Goal: Transaction & Acquisition: Purchase product/service

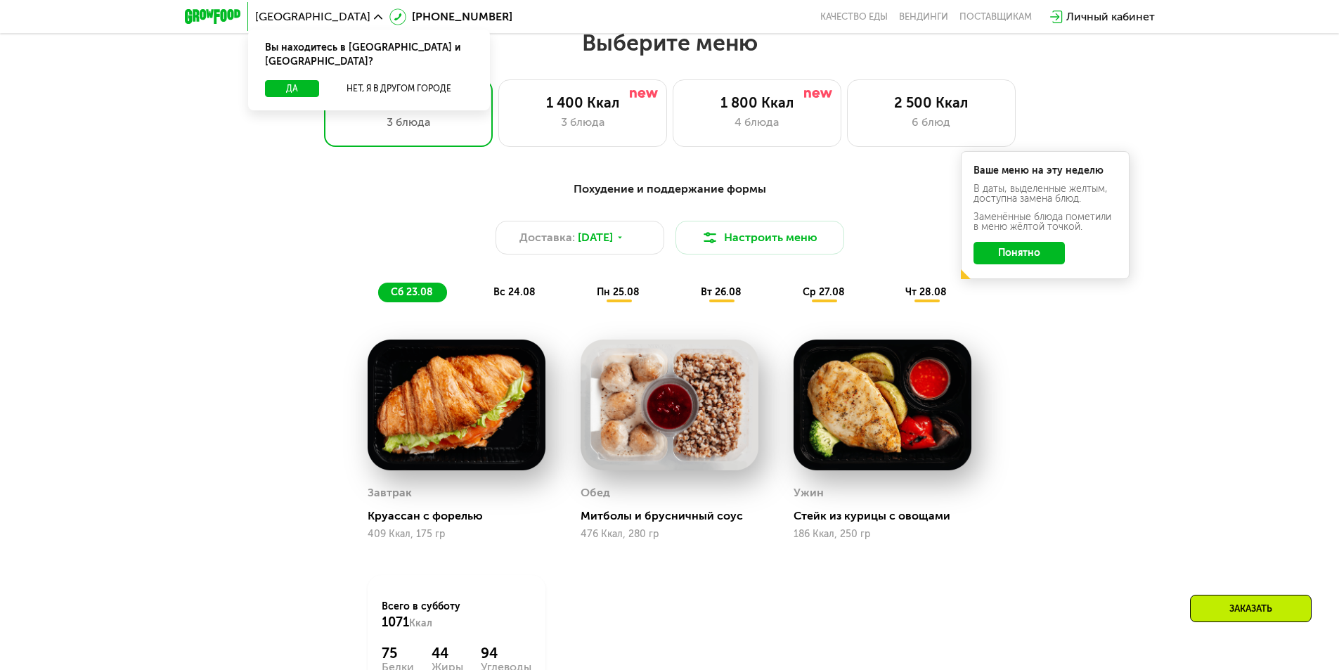
scroll to position [773, 0]
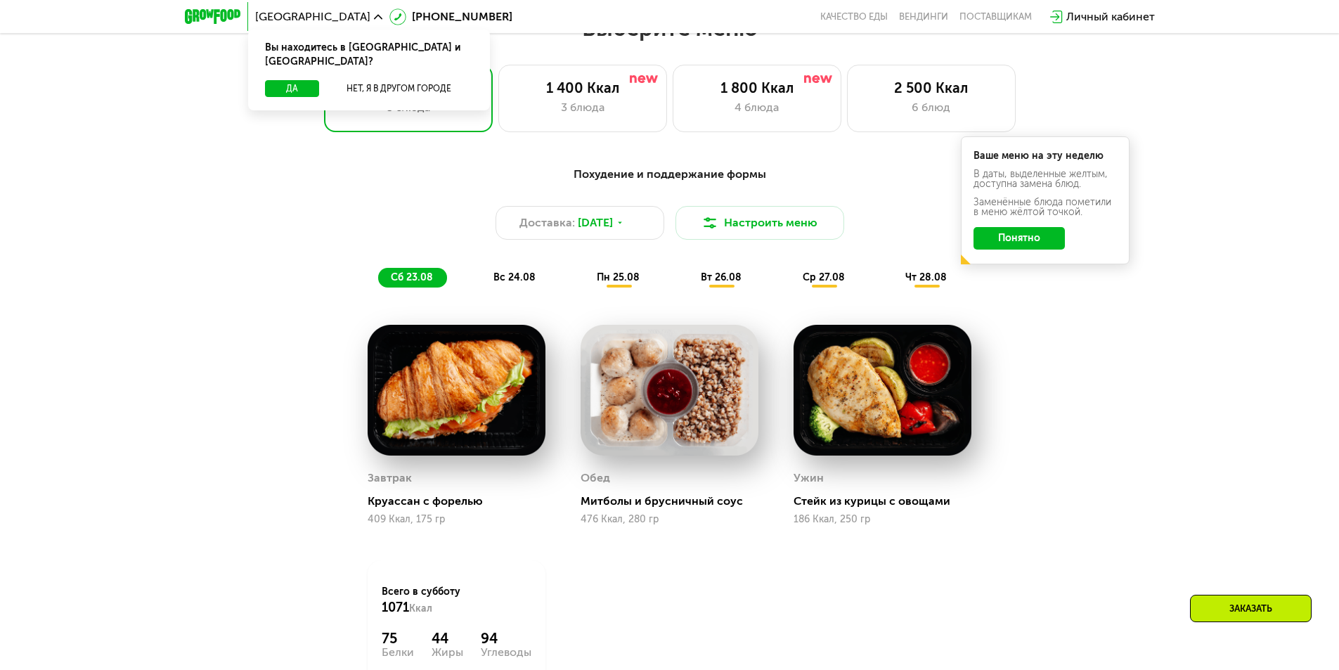
click at [1031, 248] on button "Понятно" at bounding box center [1019, 238] width 91 height 22
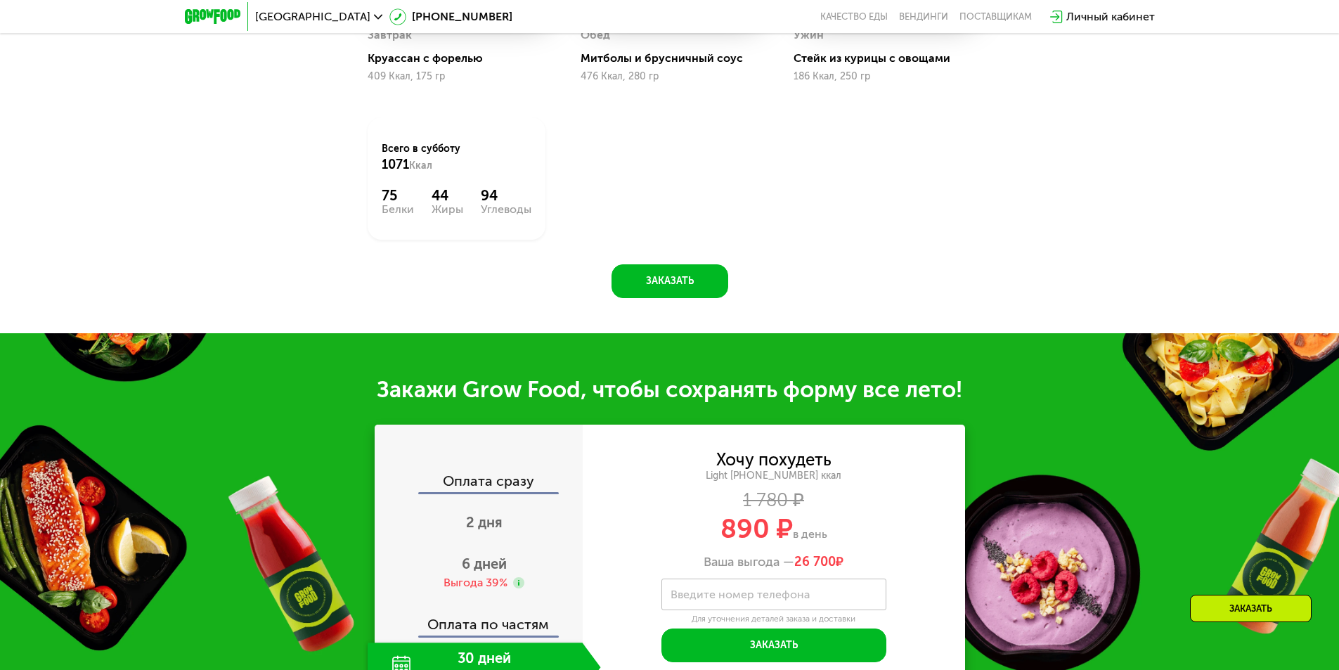
scroll to position [1476, 0]
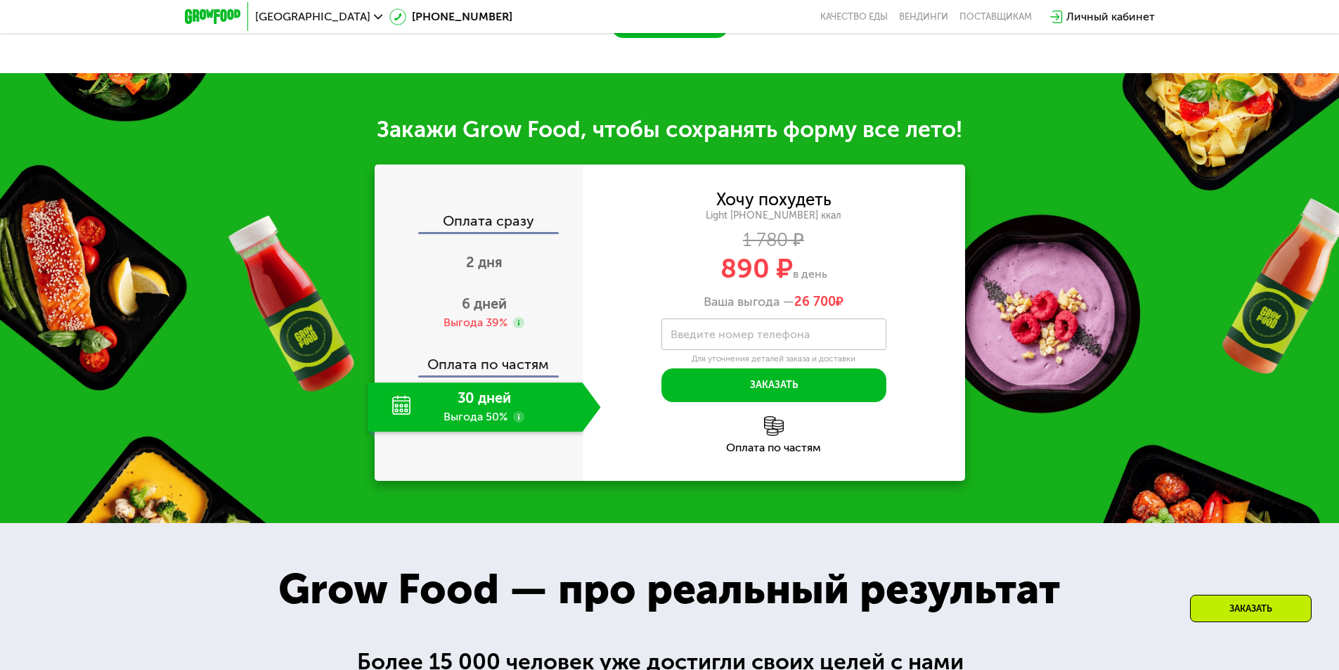
click at [787, 204] on div "Хочу похудеть" at bounding box center [773, 199] width 115 height 15
click at [697, 222] on div "Light [PHONE_NUMBER] ккал" at bounding box center [774, 215] width 382 height 13
click at [743, 201] on div "Хочу похудеть" at bounding box center [773, 199] width 115 height 15
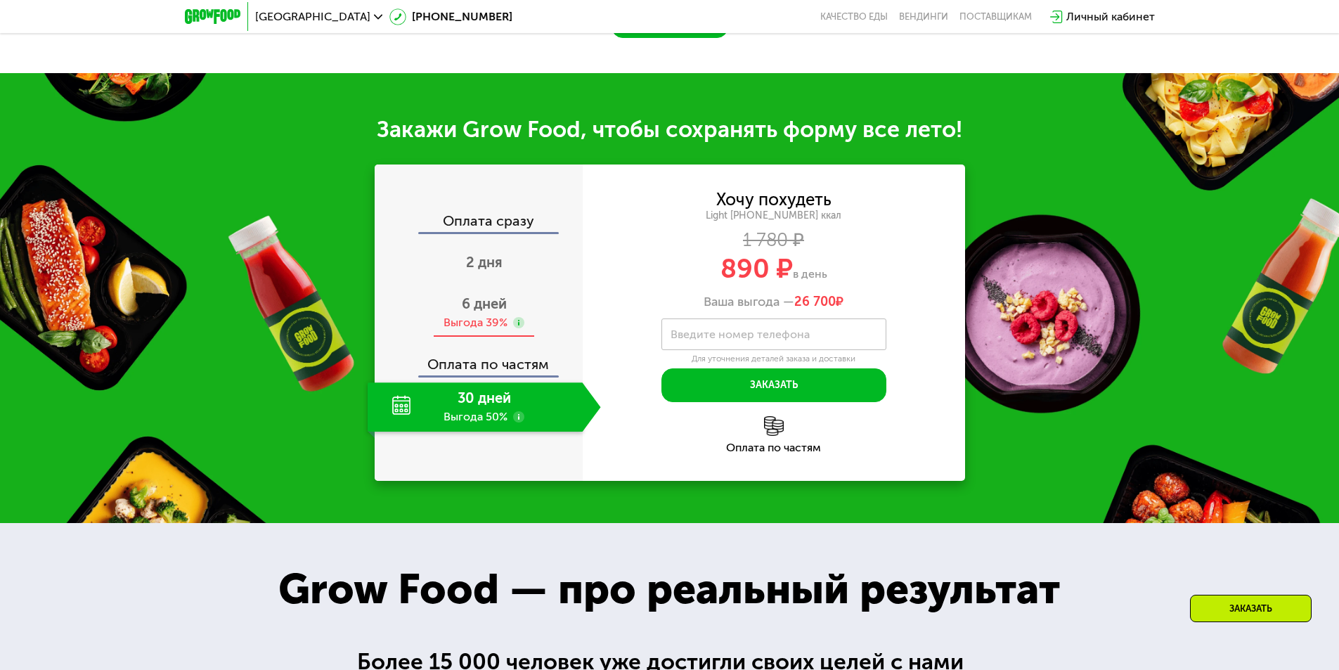
click at [458, 307] on div "6 дней Выгода 39%" at bounding box center [484, 312] width 233 height 49
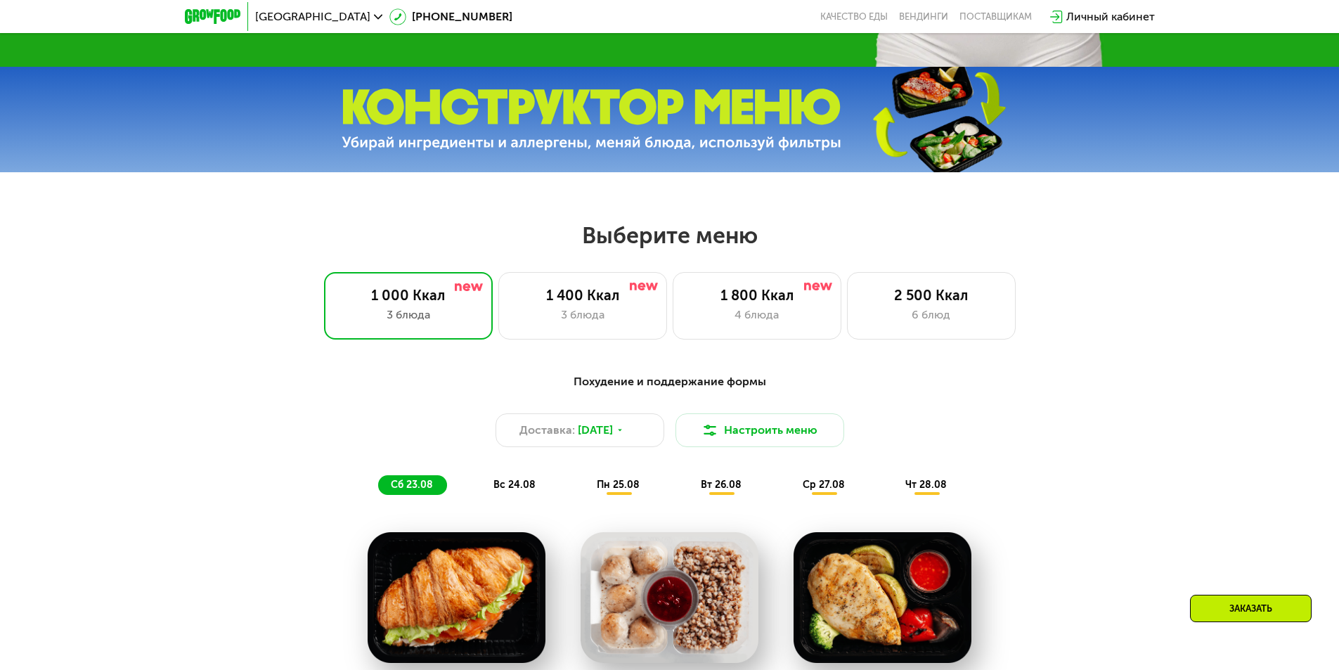
scroll to position [562, 0]
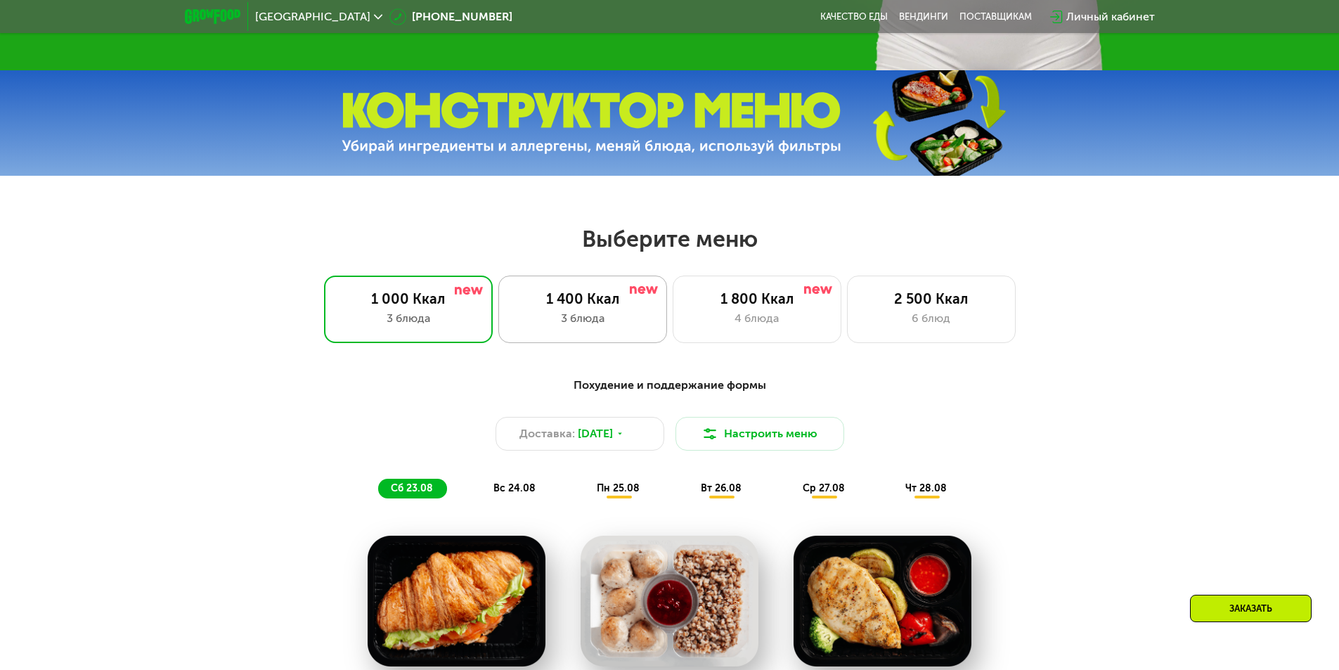
click at [550, 317] on div "3 блюда" at bounding box center [582, 318] width 139 height 17
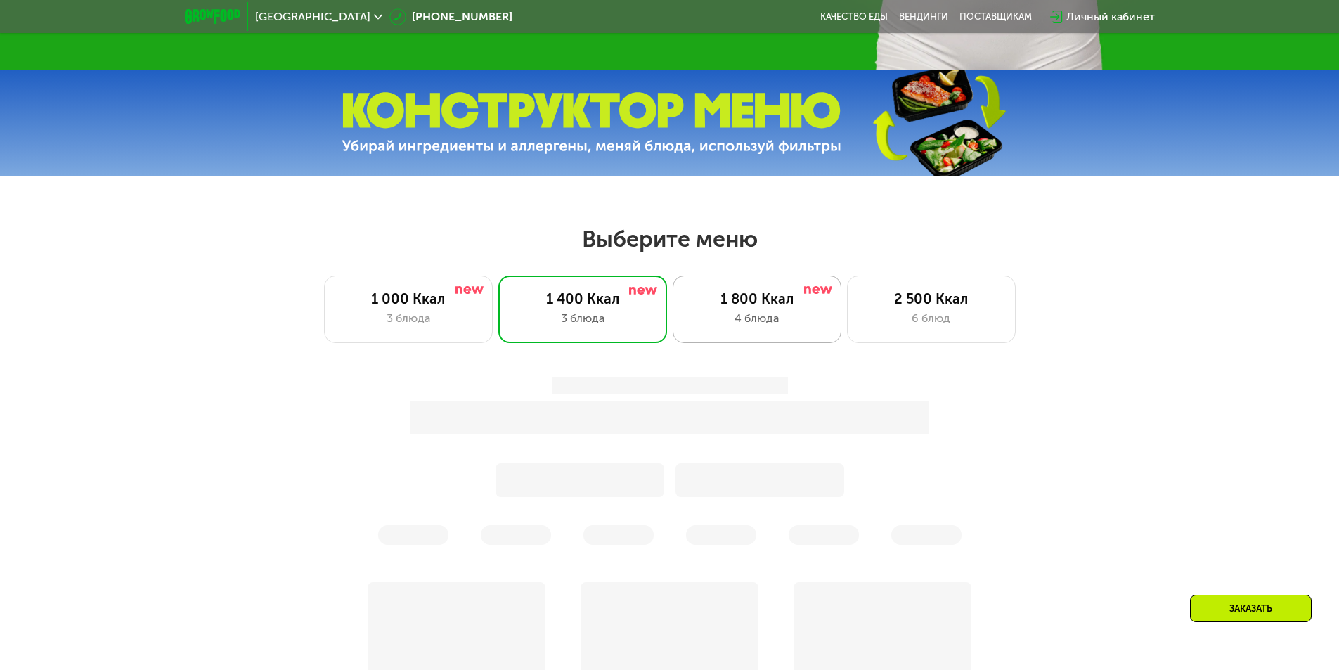
click at [754, 321] on div "4 блюда" at bounding box center [756, 318] width 139 height 17
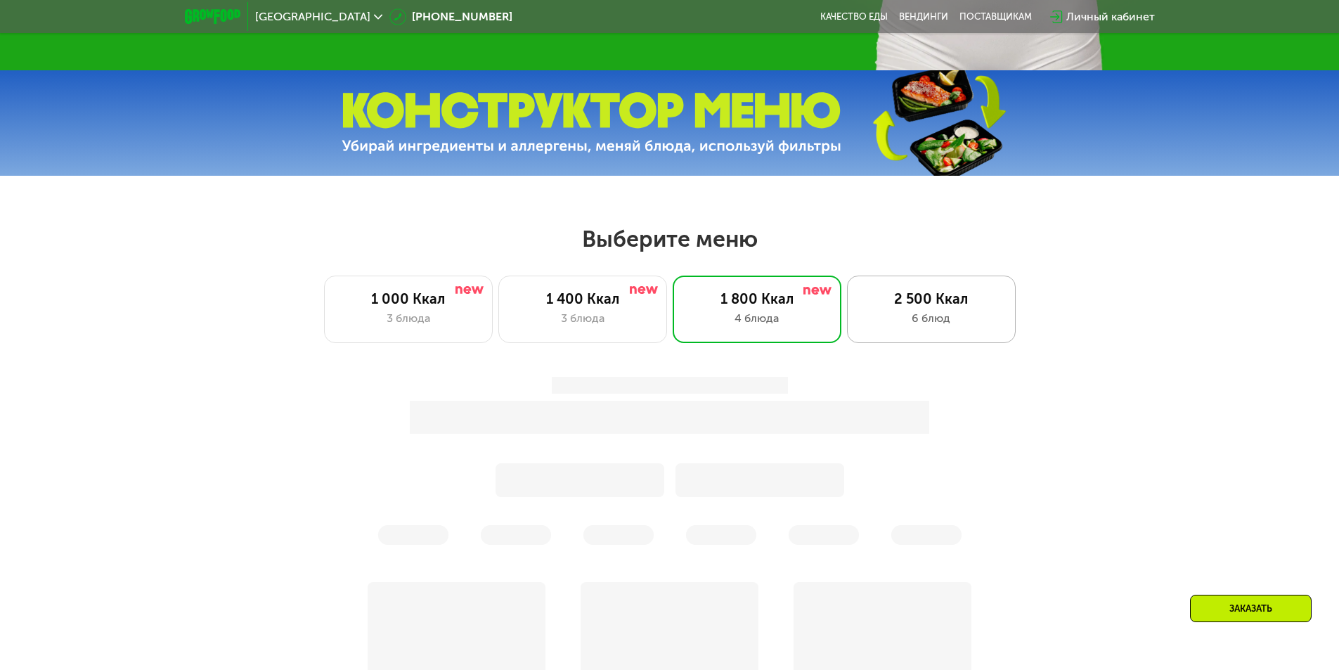
click at [860, 321] on div "2 500 Ккал 6 блюд" at bounding box center [931, 309] width 169 height 67
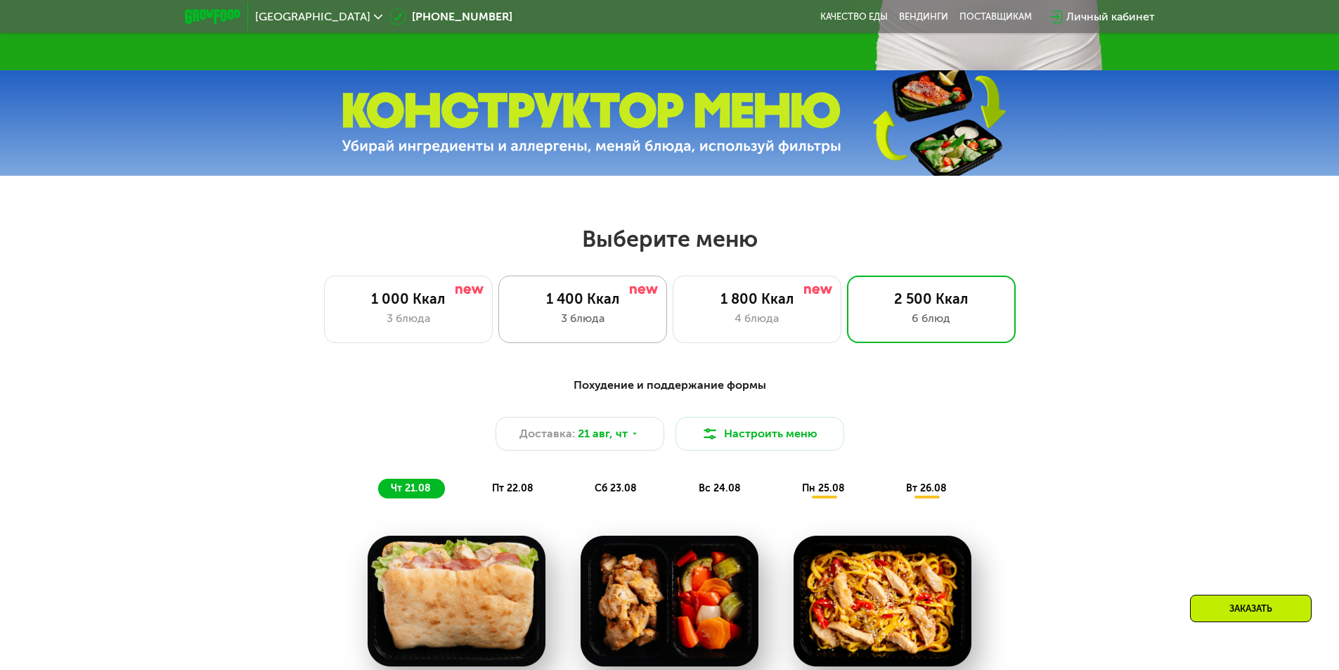
click at [615, 302] on div "1 400 Ккал" at bounding box center [582, 298] width 139 height 17
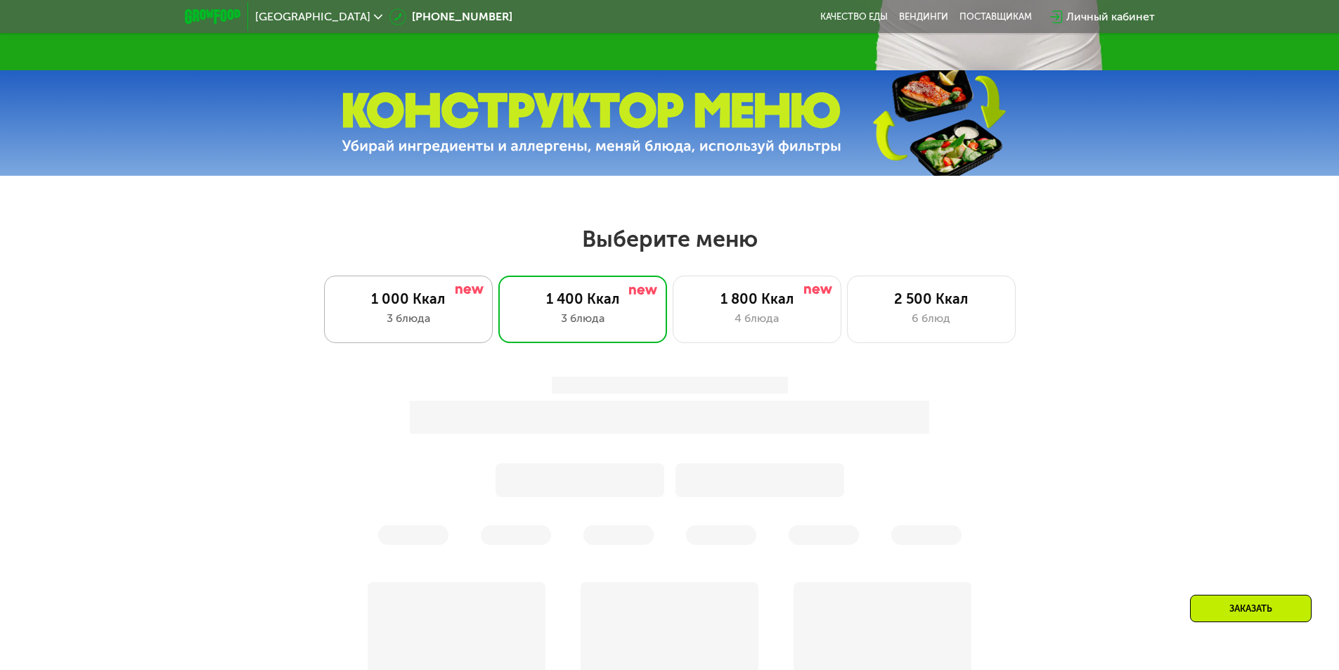
click at [419, 305] on div "1 000 Ккал" at bounding box center [408, 298] width 139 height 17
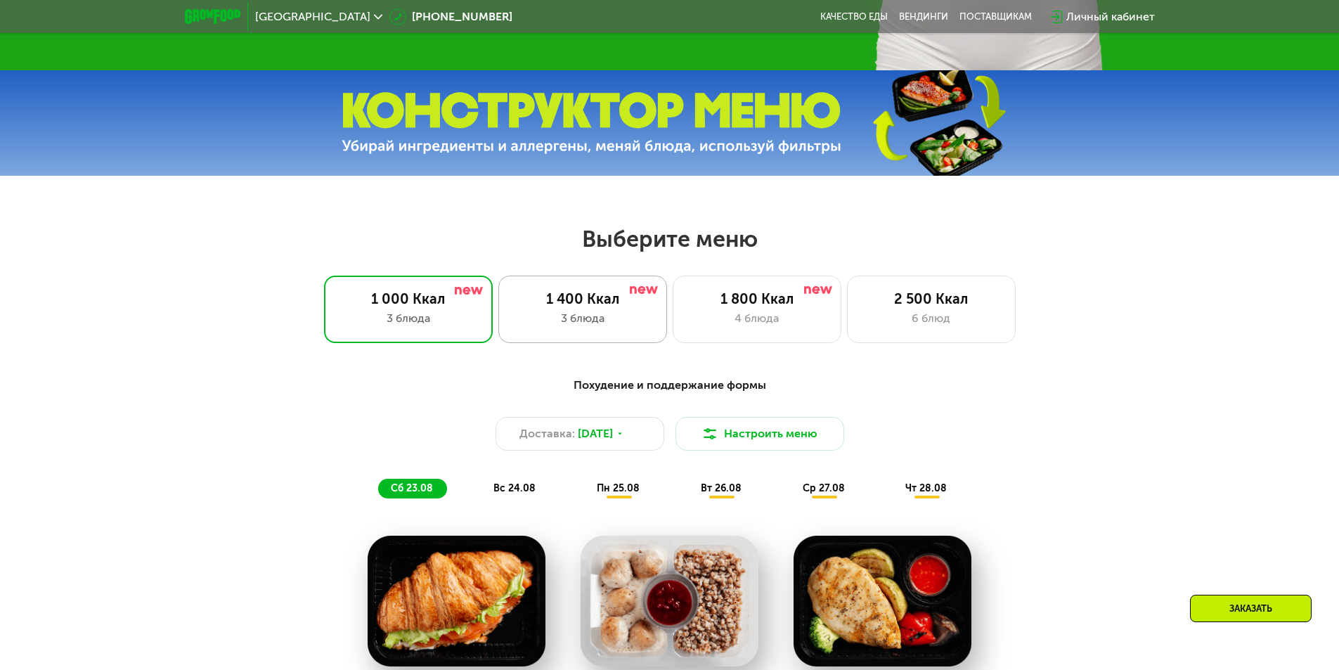
click at [629, 307] on div "1 400 Ккал" at bounding box center [582, 298] width 139 height 17
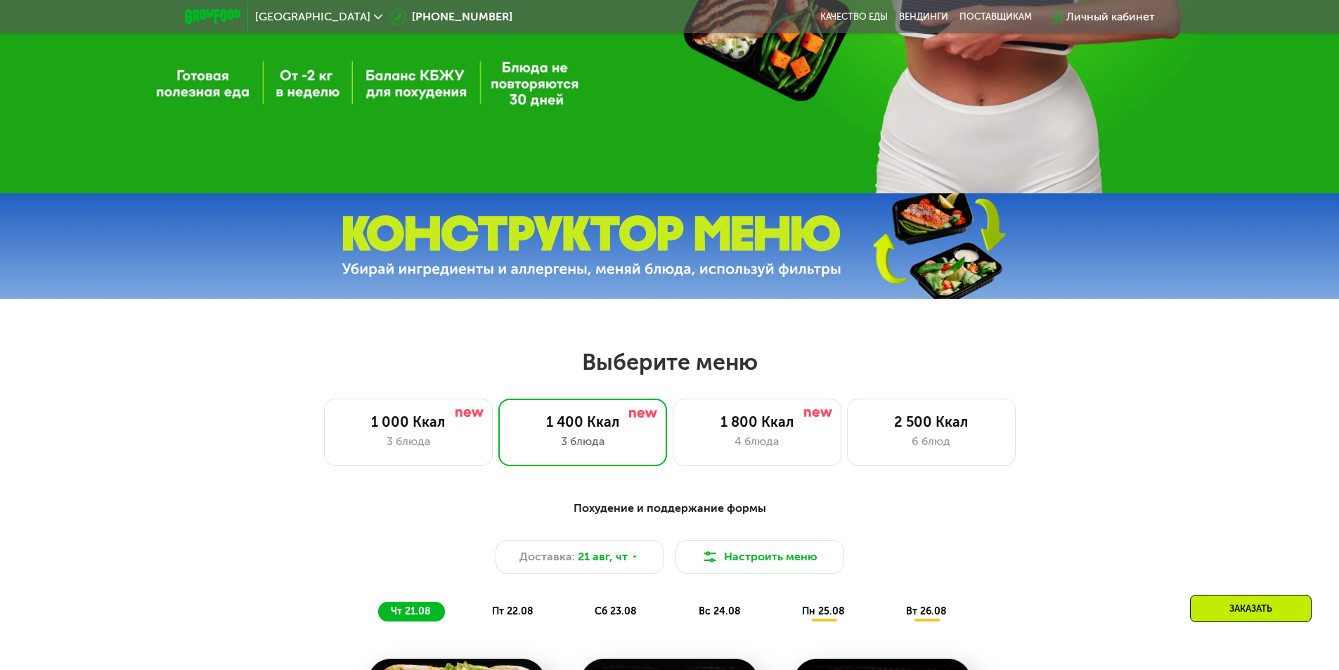
scroll to position [422, 0]
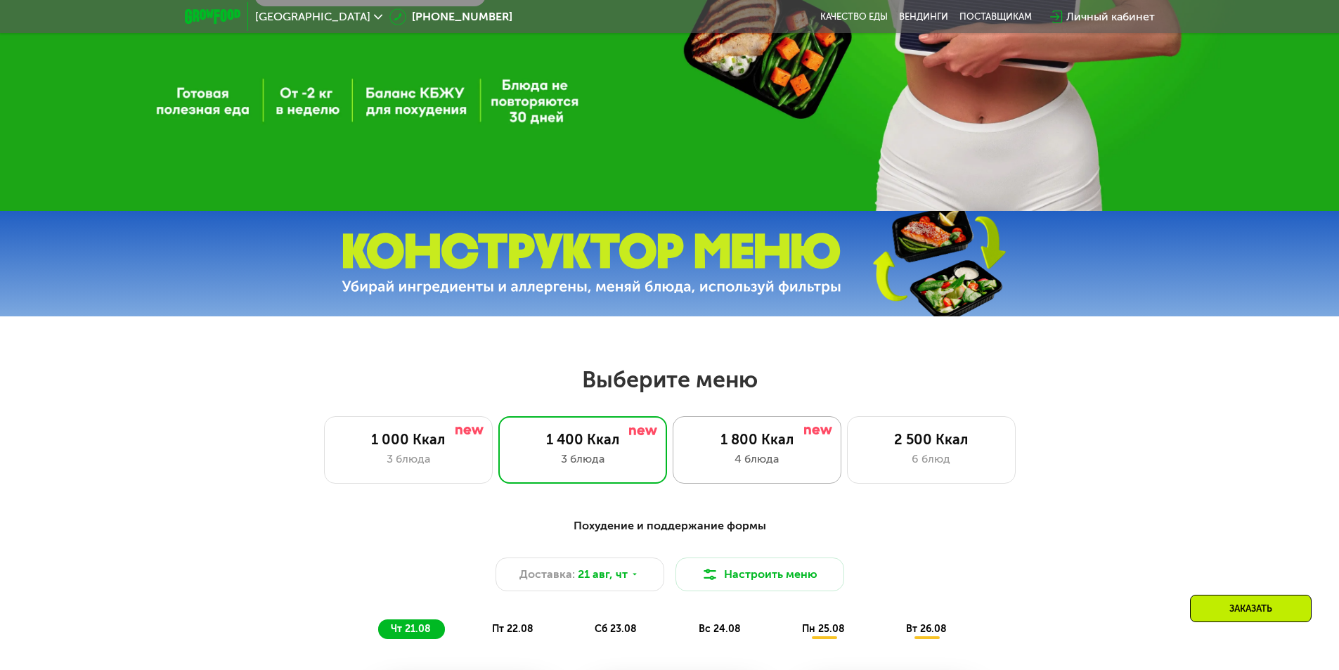
click at [777, 437] on div "1 800 Ккал" at bounding box center [756, 439] width 139 height 17
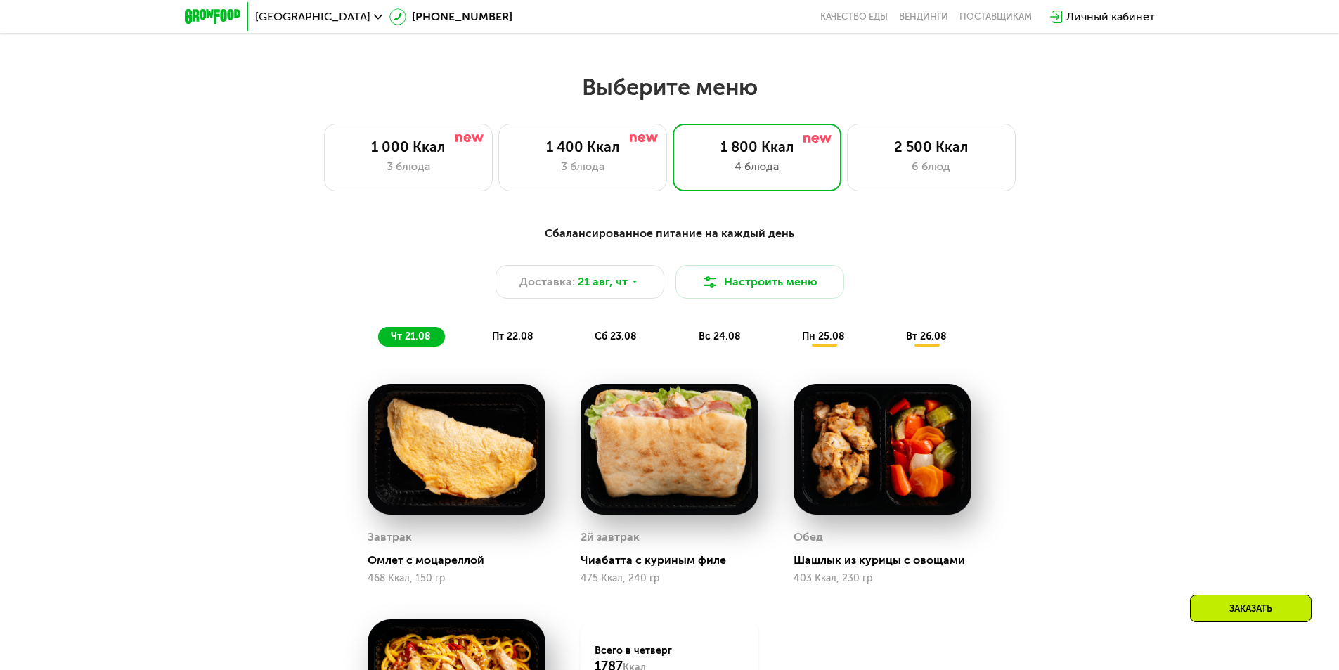
scroll to position [703, 0]
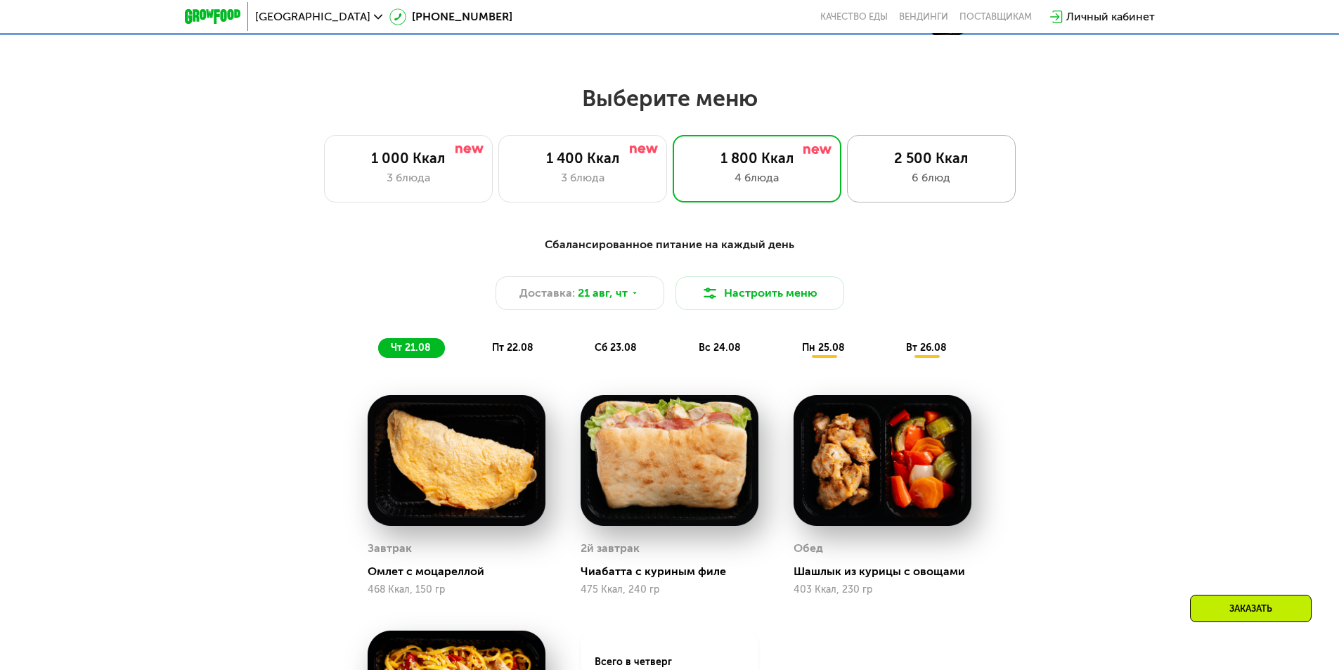
click at [915, 174] on div "6 блюд" at bounding box center [931, 177] width 139 height 17
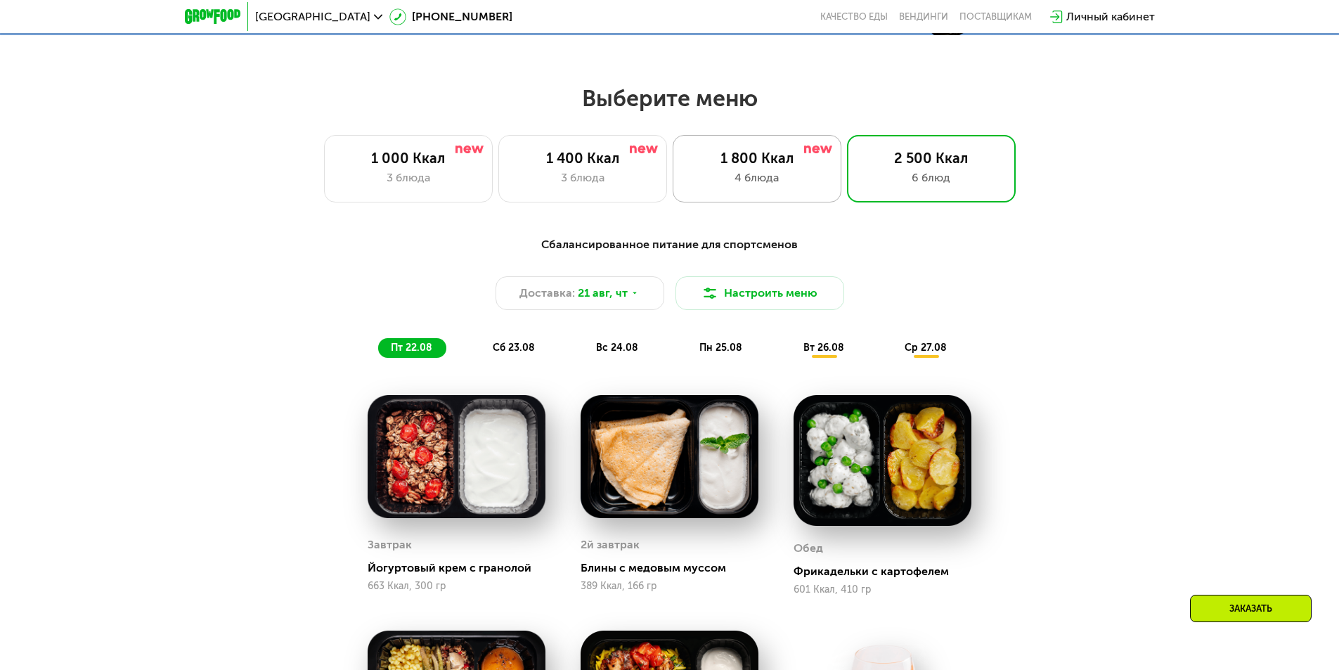
click at [729, 163] on div "1 800 Ккал" at bounding box center [756, 158] width 139 height 17
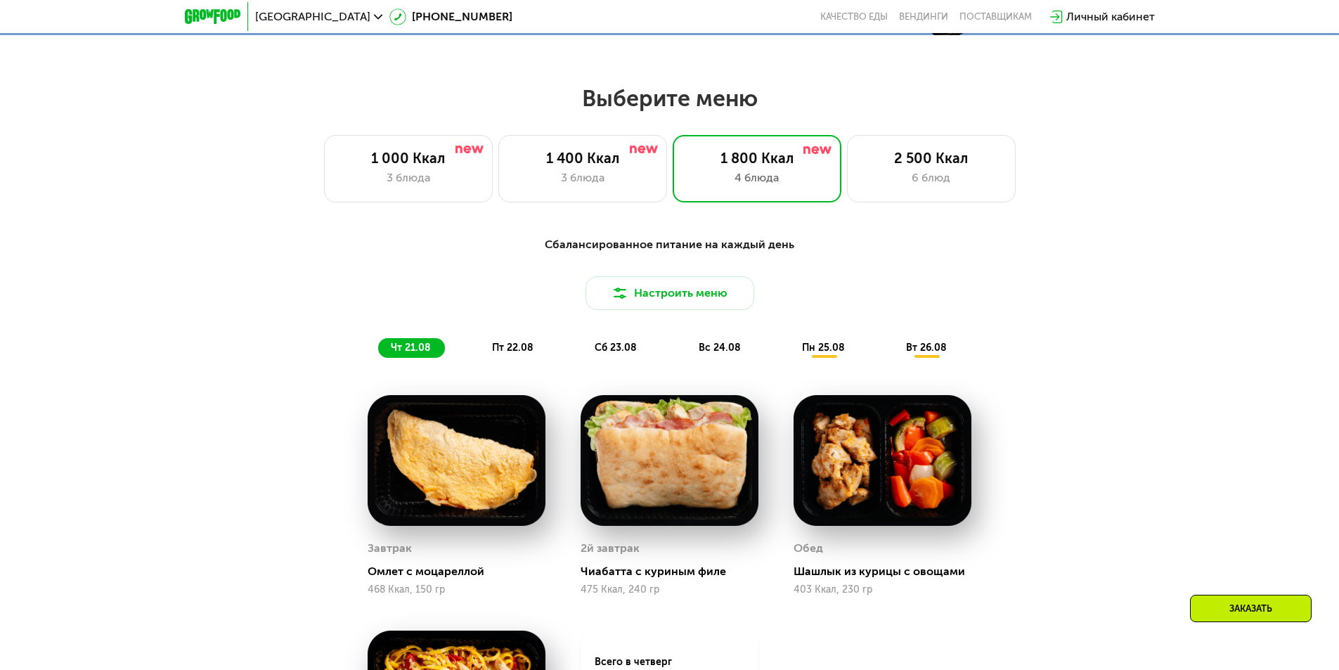
click at [503, 354] on span "пт 22.08" at bounding box center [512, 348] width 41 height 12
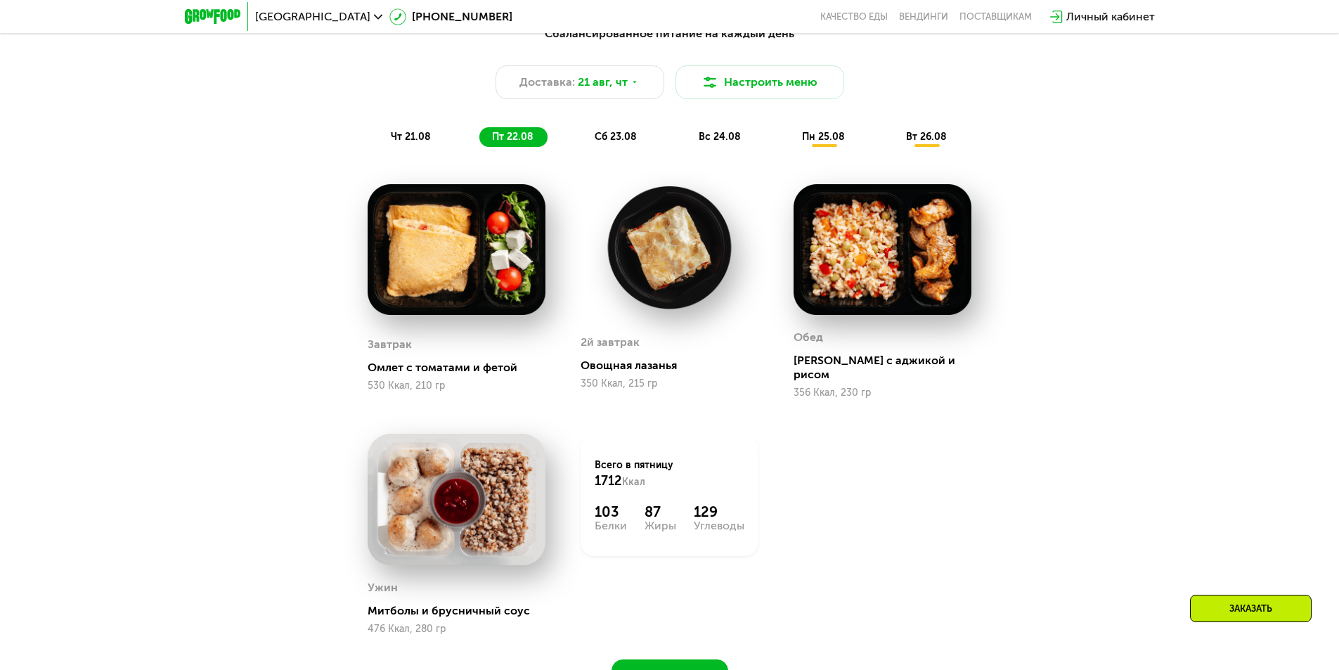
scroll to position [773, 0]
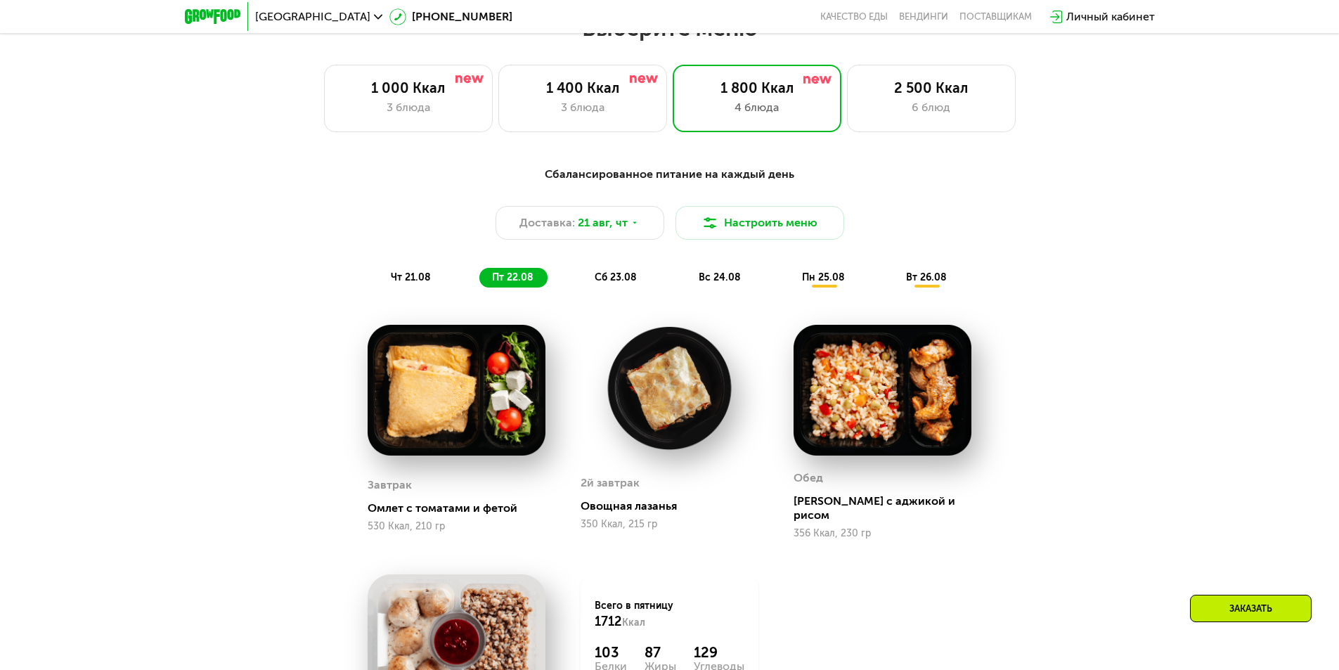
click at [602, 283] on span "сб 23.08" at bounding box center [616, 277] width 42 height 12
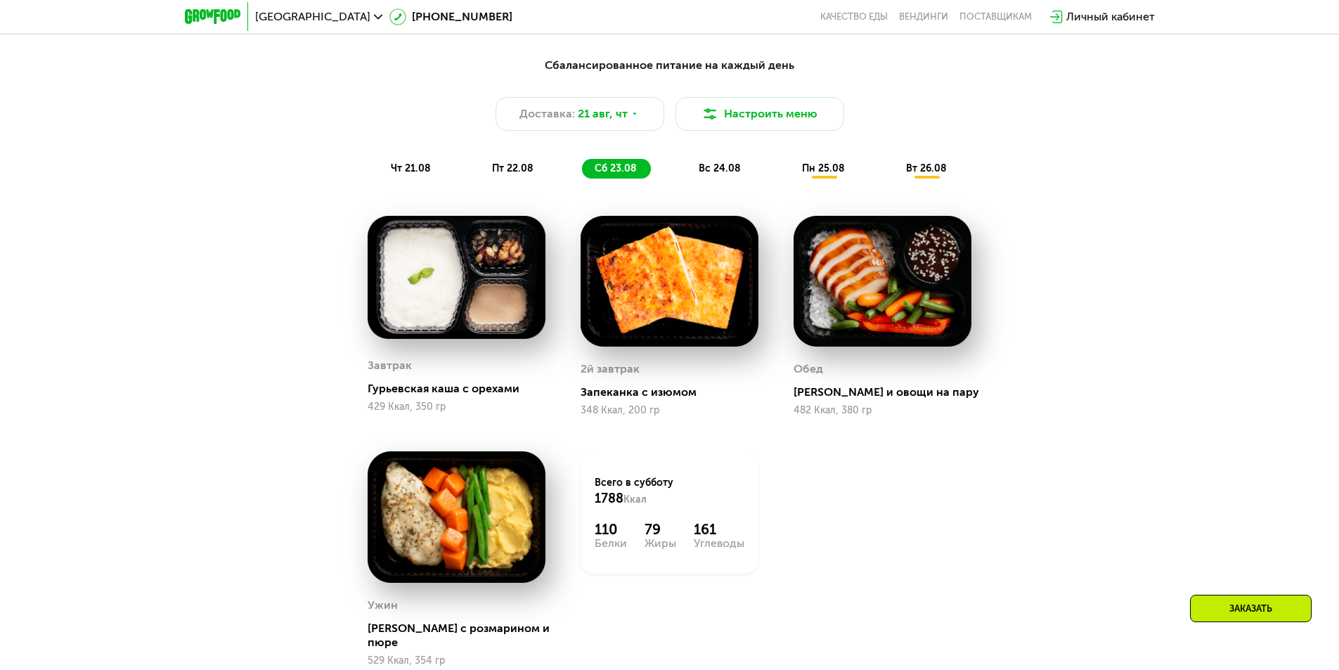
scroll to position [914, 0]
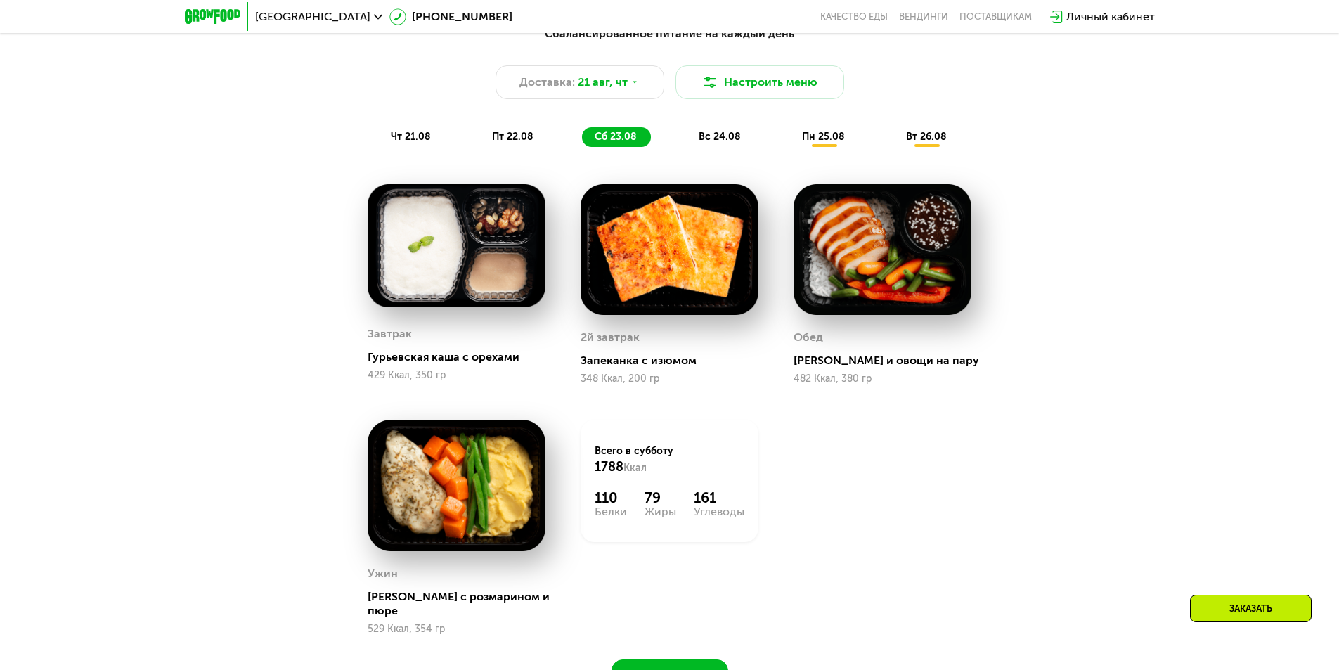
click at [718, 140] on span "вс 24.08" at bounding box center [720, 137] width 42 height 12
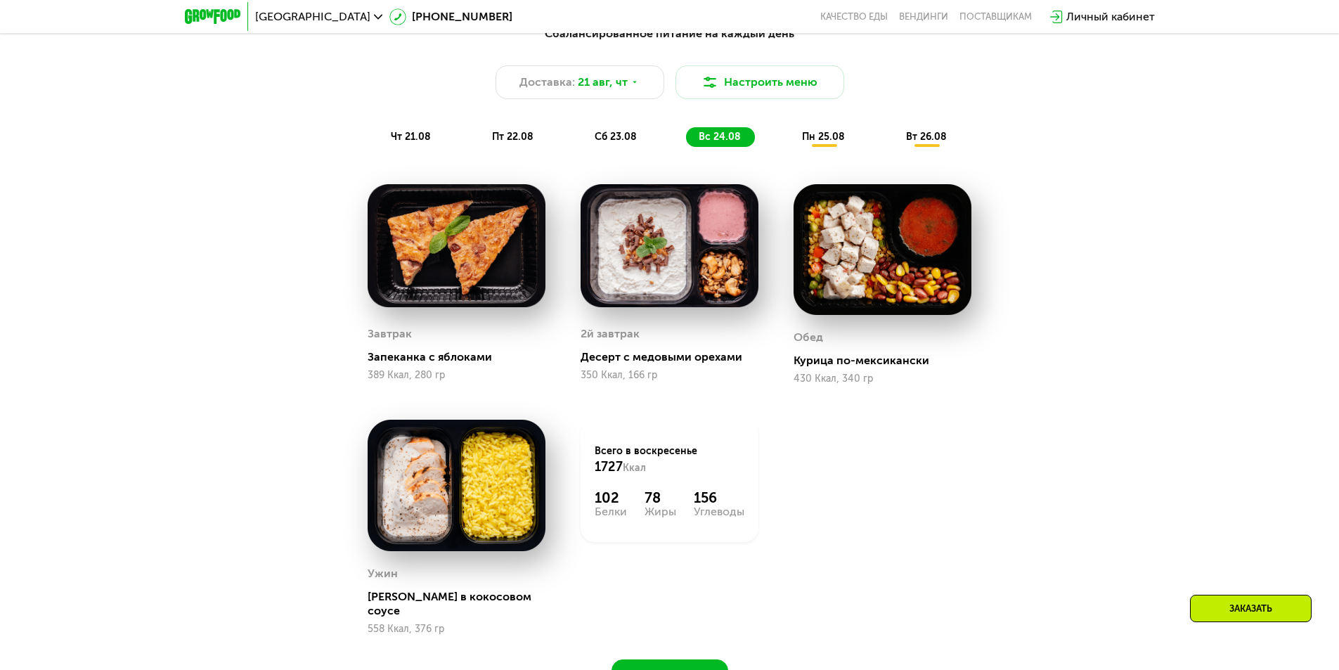
click at [893, 147] on div "пн 25.08" at bounding box center [926, 137] width 67 height 20
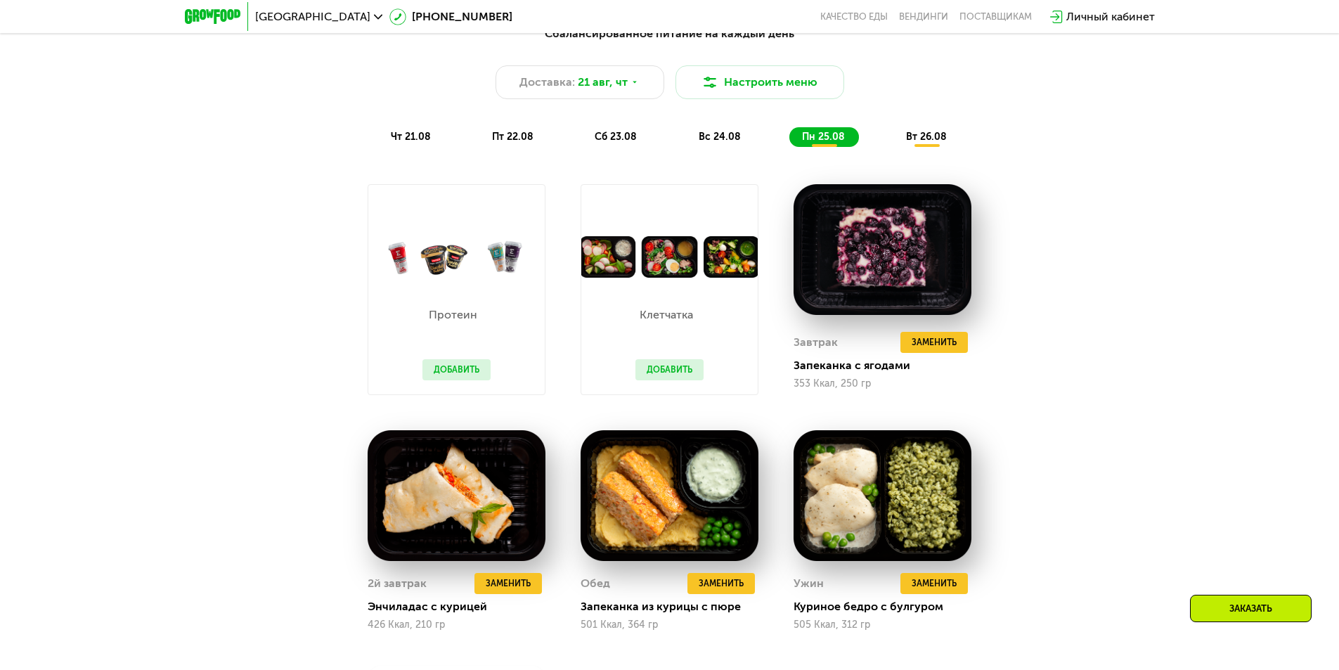
click at [920, 141] on span "вт 26.08" at bounding box center [926, 137] width 41 height 12
